Goal: Information Seeking & Learning: Learn about a topic

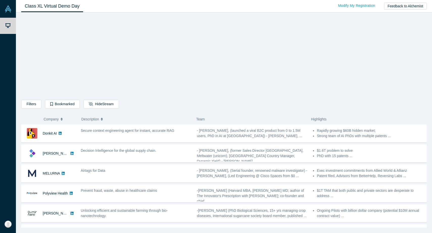
click at [308, 63] on div "Filters AI Artificial Intelligence B2B SaaS AI (Artificial Intelligence) Data A…" at bounding box center [223, 121] width 405 height 211
click at [82, 69] on div "Filters AI Artificial Intelligence B2B SaaS AI (Artificial Intelligence) Data A…" at bounding box center [223, 121] width 405 height 211
click at [400, 104] on div "Filters AI Artificial Intelligence B2B SaaS AI (Artificial Intelligence) Data A…" at bounding box center [223, 105] width 405 height 11
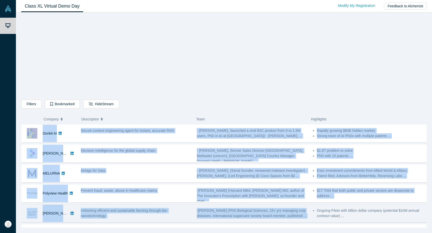
drag, startPoint x: 430, startPoint y: 142, endPoint x: 414, endPoint y: 205, distance: 64.6
click at [414, 205] on div "Filters AI Artificial Intelligence B2B SaaS AI (Artificial Intelligence) Data A…" at bounding box center [224, 122] width 416 height 220
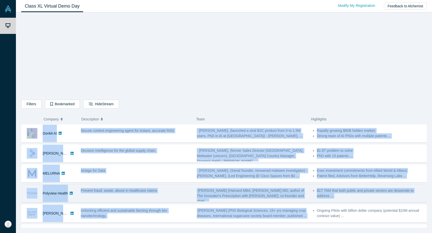
click at [231, 190] on span "-[PERSON_NAME] (Harvard MBA, [PERSON_NAME] MD; author of The Innovator's Prescr…" at bounding box center [250, 195] width 107 height 15
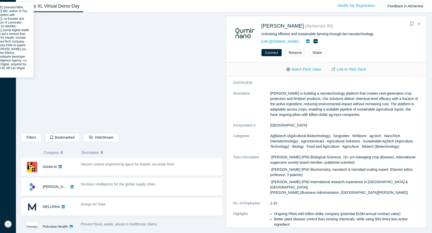
scroll to position [28, 0]
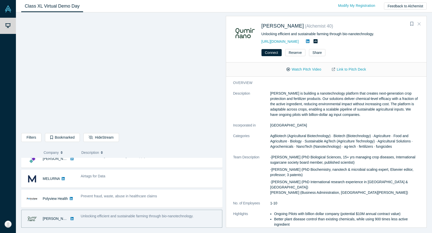
click at [419, 24] on icon "Close" at bounding box center [418, 23] width 3 height 5
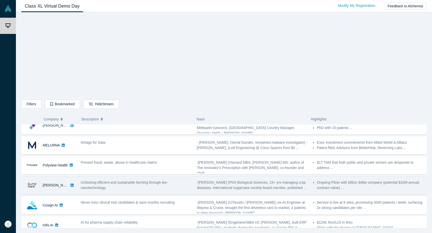
click at [297, 180] on div "-[PERSON_NAME] (PhD Biological Sciences, 15+ yrs managing crop diseases, Intern…" at bounding box center [252, 185] width 111 height 11
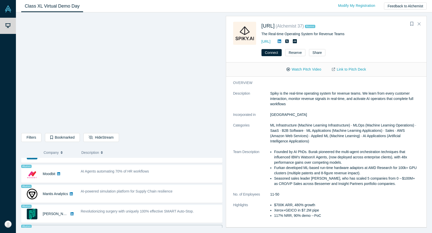
scroll to position [407, 0]
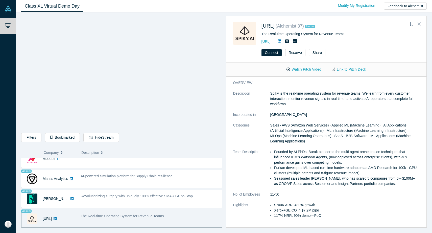
click at [419, 22] on icon "Close" at bounding box center [418, 23] width 3 height 5
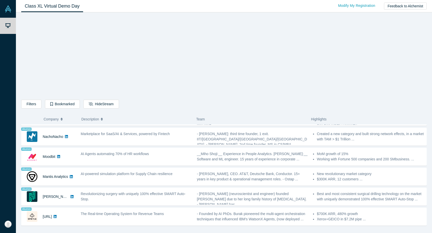
scroll to position [376, 0]
click at [404, 116] on div "Highlights" at bounding box center [366, 119] width 110 height 11
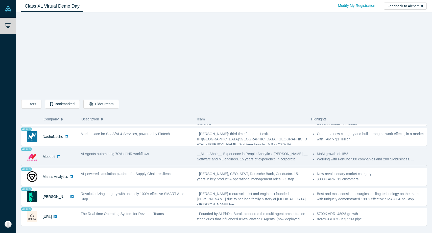
click at [386, 159] on li "Working with Fortune 500 companies and 200 SMbusiness. ..." at bounding box center [370, 158] width 107 height 5
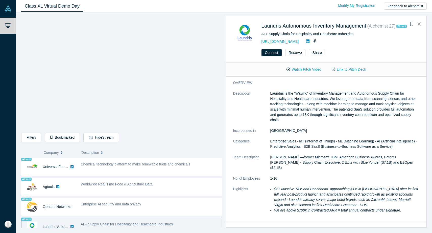
scroll to position [307, 0]
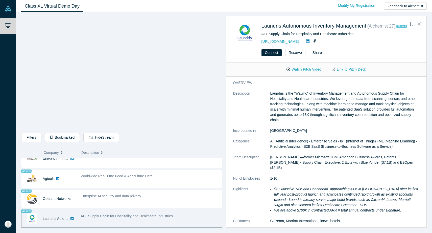
click at [418, 24] on icon "Close" at bounding box center [418, 23] width 3 height 5
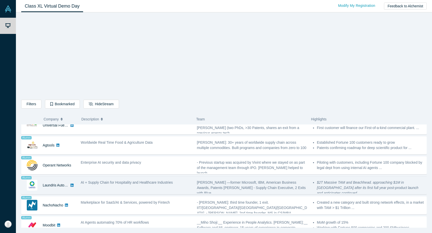
click at [265, 183] on span "[PERSON_NAME] —former Microsoft, IBM, American Business Awards, Patents [PERSON…" at bounding box center [251, 187] width 109 height 15
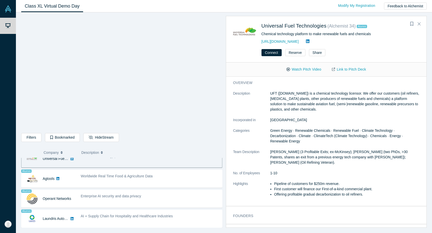
scroll to position [299, 0]
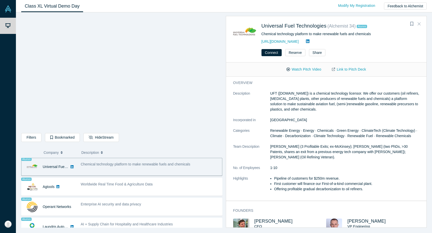
click at [420, 26] on icon "Close" at bounding box center [418, 23] width 3 height 5
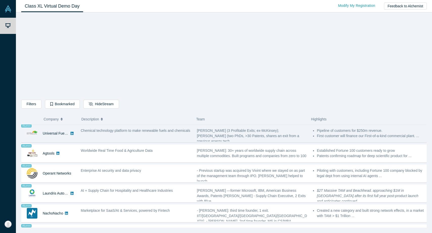
click at [289, 132] on span "[PERSON_NAME] (3 Profitable Exits; ex-McKinsey); [PERSON_NAME] (two PhDs, >30 P…" at bounding box center [248, 135] width 102 height 15
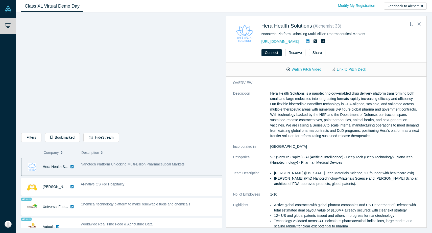
scroll to position [239, 0]
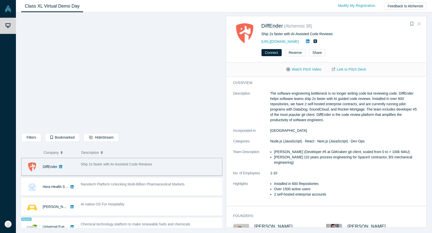
click at [419, 24] on icon "Close" at bounding box center [418, 23] width 3 height 5
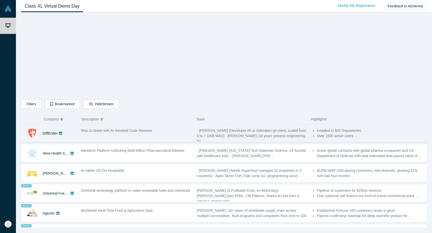
click at [375, 139] on div "Installed in 600 Repositories Over 1500 active users ..." at bounding box center [368, 133] width 116 height 16
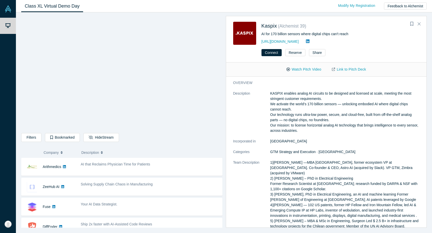
scroll to position [160, 0]
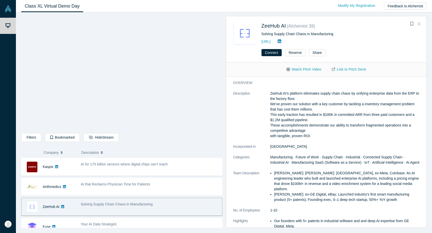
click at [420, 24] on icon "Close" at bounding box center [418, 23] width 3 height 5
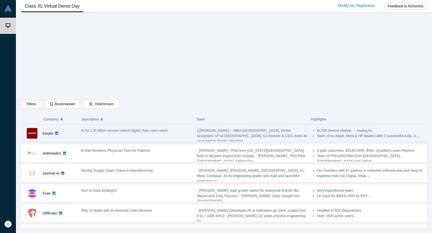
click at [385, 134] on li "Team of ex-Slack, Meta & HP leaders with 2 successful exits, 3 ..." at bounding box center [370, 135] width 107 height 5
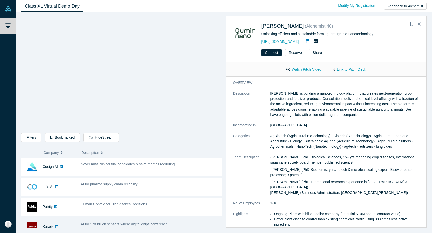
scroll to position [80, 0]
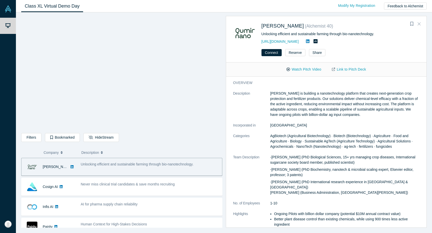
click at [422, 23] on button "Close" at bounding box center [419, 24] width 8 height 8
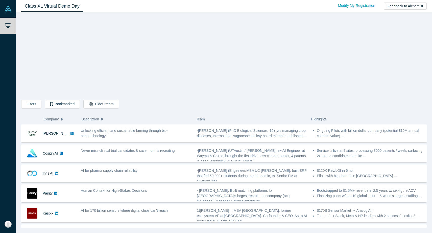
click at [400, 105] on div "Filters AI Artificial Intelligence B2B SaaS AI (Artificial Intelligence) Data A…" at bounding box center [223, 105] width 405 height 11
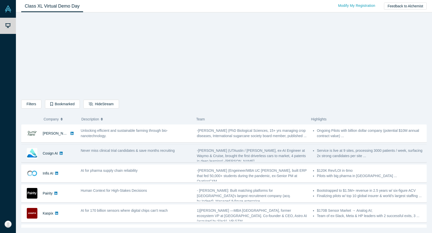
click at [265, 160] on div "-[PERSON_NAME] (UTAustin / [PERSON_NAME], ex-AI Engineer at Waymo & Cruise, bro…" at bounding box center [252, 153] width 116 height 16
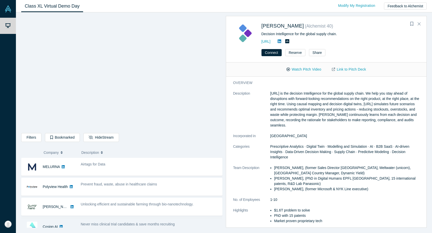
scroll to position [20, 0]
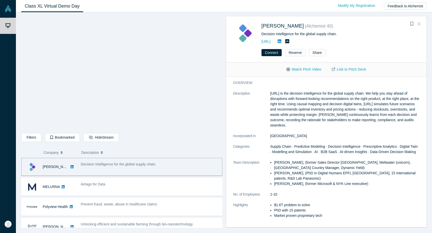
click at [420, 26] on icon "Close" at bounding box center [418, 23] width 3 height 5
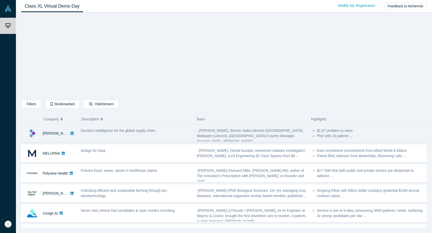
click at [109, 132] on span "Decision Intelligence for the global supply chain." at bounding box center [119, 130] width 76 height 4
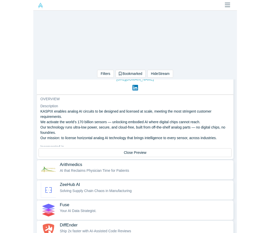
scroll to position [239, 0]
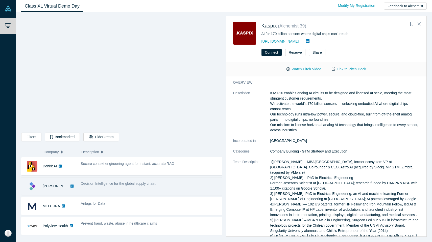
click at [124, 187] on div "Decision Intelligence for the global supply chain." at bounding box center [150, 187] width 144 height 16
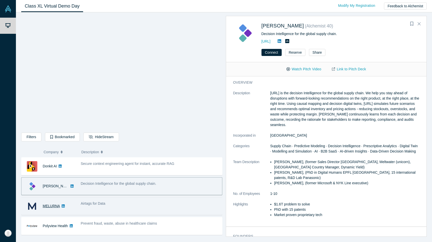
click at [50, 205] on link "MELURNA" at bounding box center [51, 206] width 17 height 4
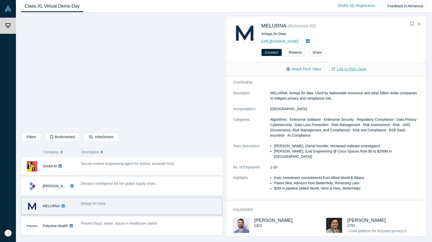
click at [350, 71] on link "Link to Pitch Deck" at bounding box center [349, 69] width 45 height 9
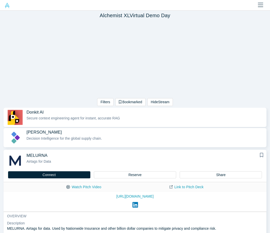
click at [121, 15] on h3 "Alchemist XL Virtual Demo Day" at bounding box center [135, 15] width 270 height 6
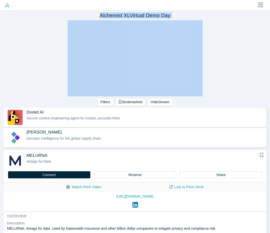
click at [121, 15] on h3 "Alchemist XL Virtual Demo Day" at bounding box center [135, 15] width 270 height 6
copy h3 "Alchemist XL Virtual Demo Day"
